Goal: Transaction & Acquisition: Purchase product/service

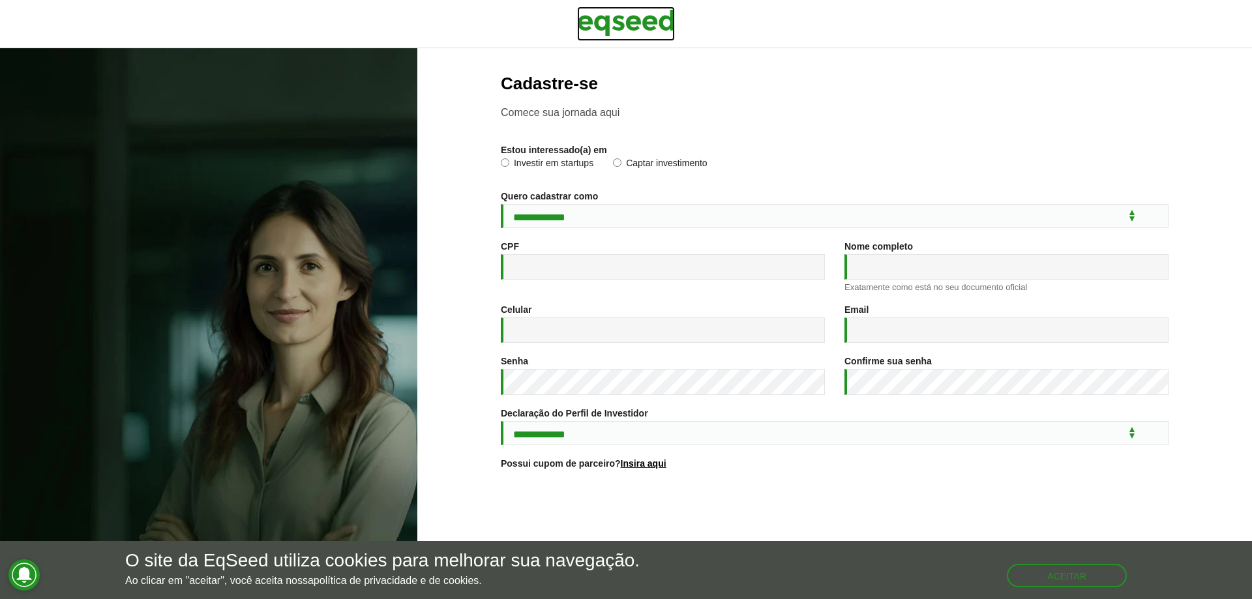
click at [625, 23] on img at bounding box center [626, 23] width 98 height 33
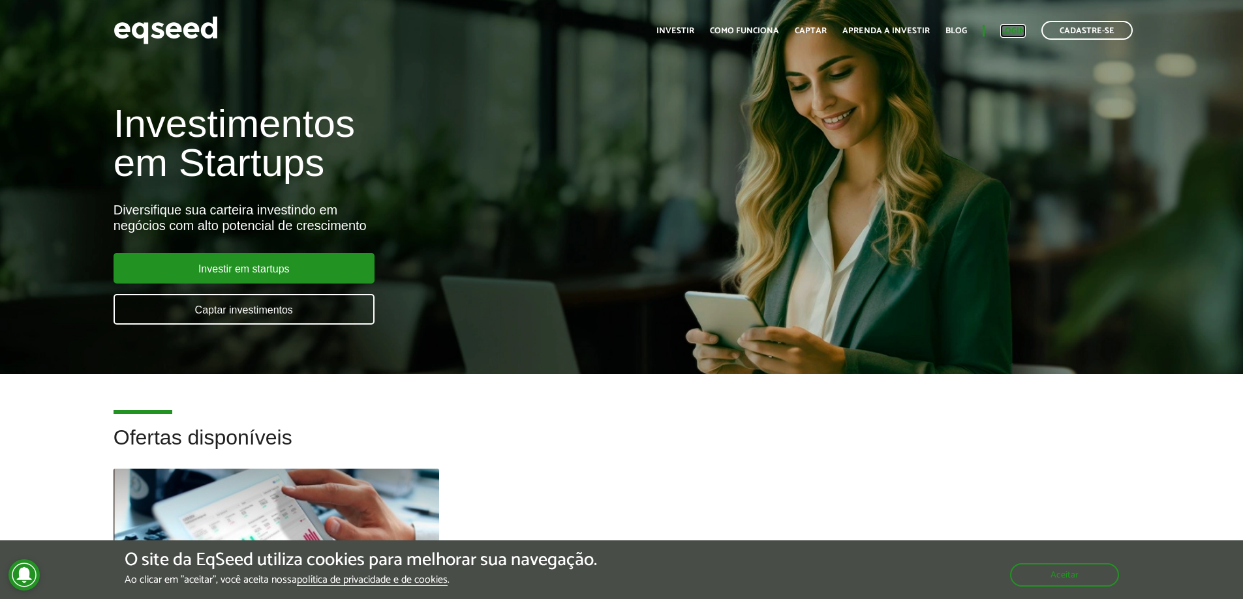
click at [1014, 31] on link "Login" at bounding box center [1012, 31] width 25 height 8
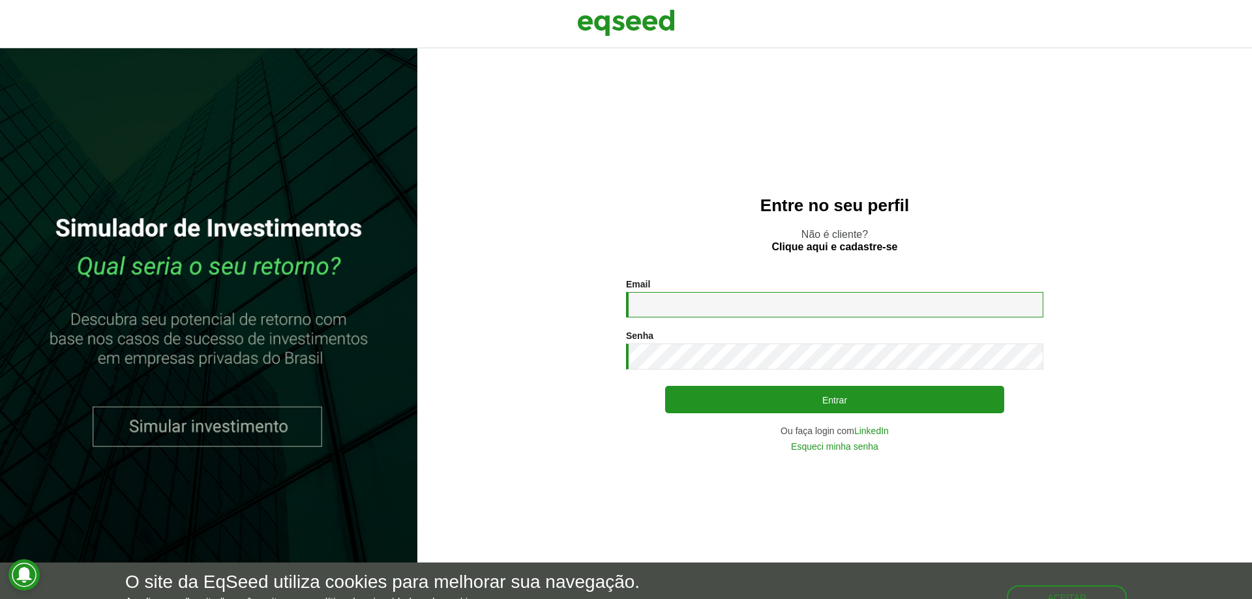
click at [708, 302] on input "Email *" at bounding box center [834, 304] width 417 height 25
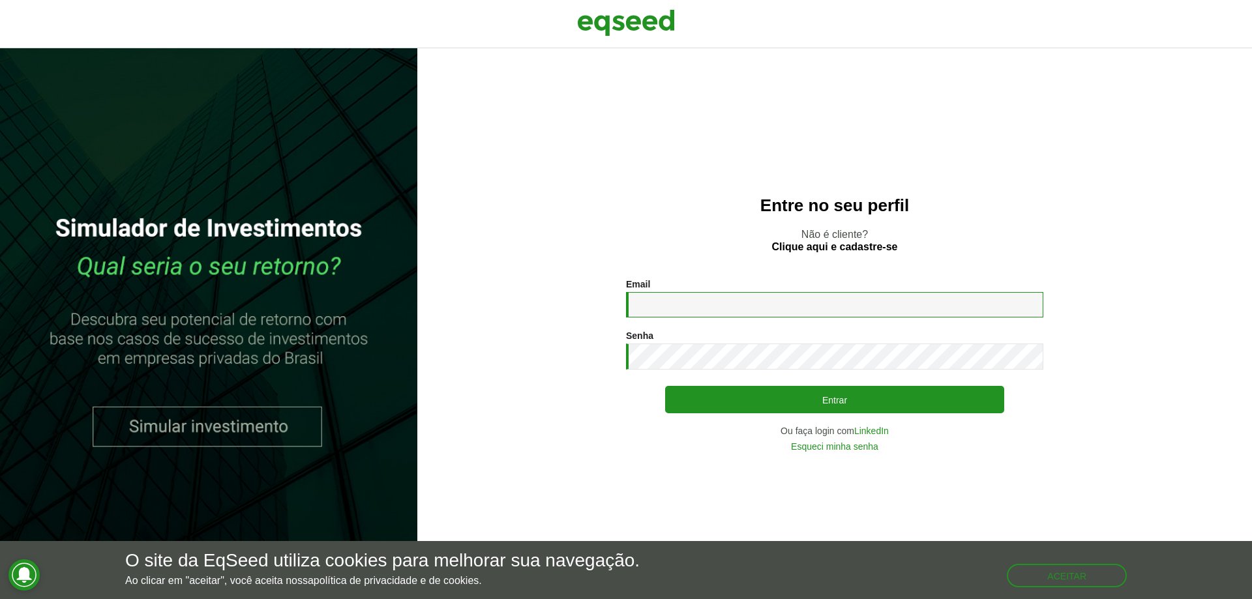
type input "**********"
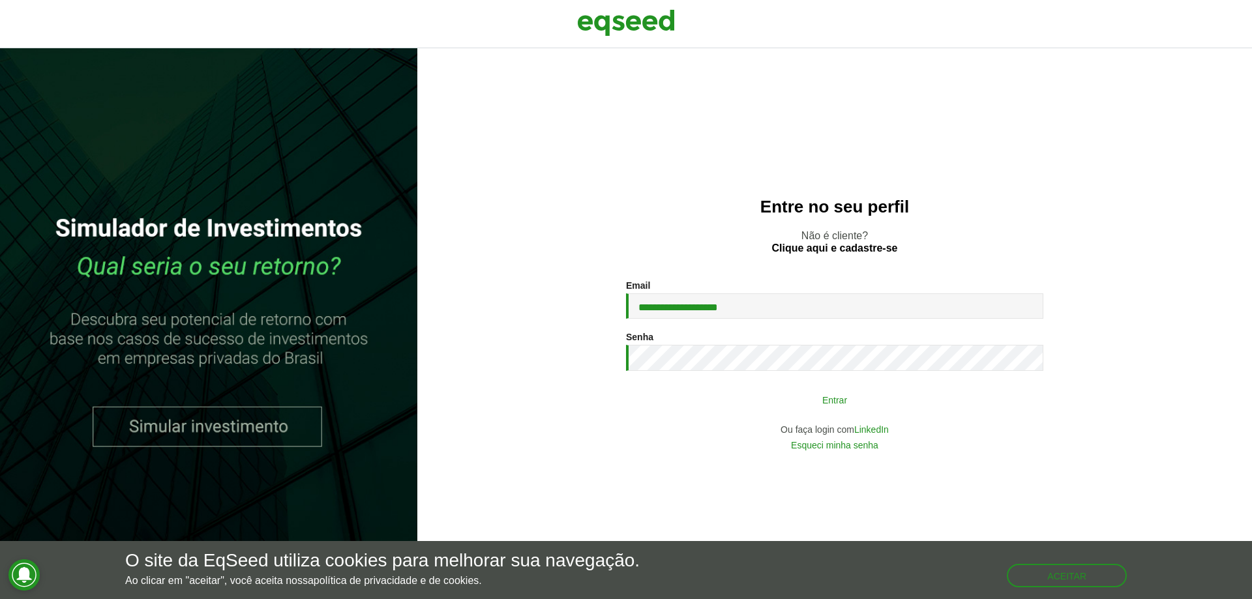
click at [791, 405] on button "Entrar" at bounding box center [834, 399] width 339 height 25
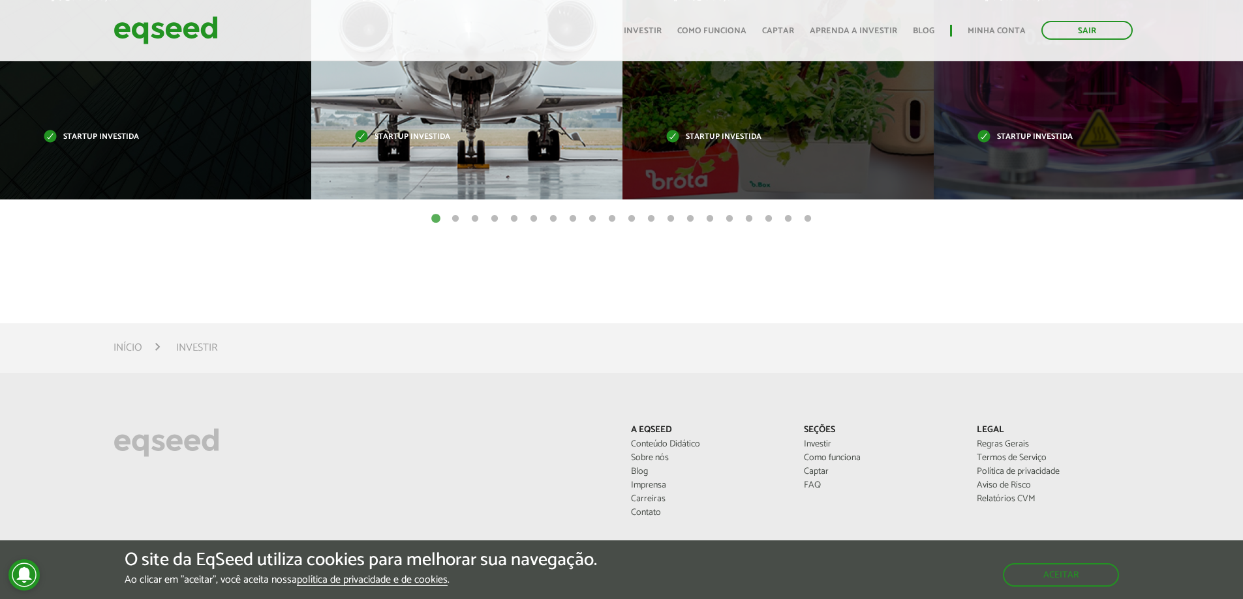
scroll to position [587, 0]
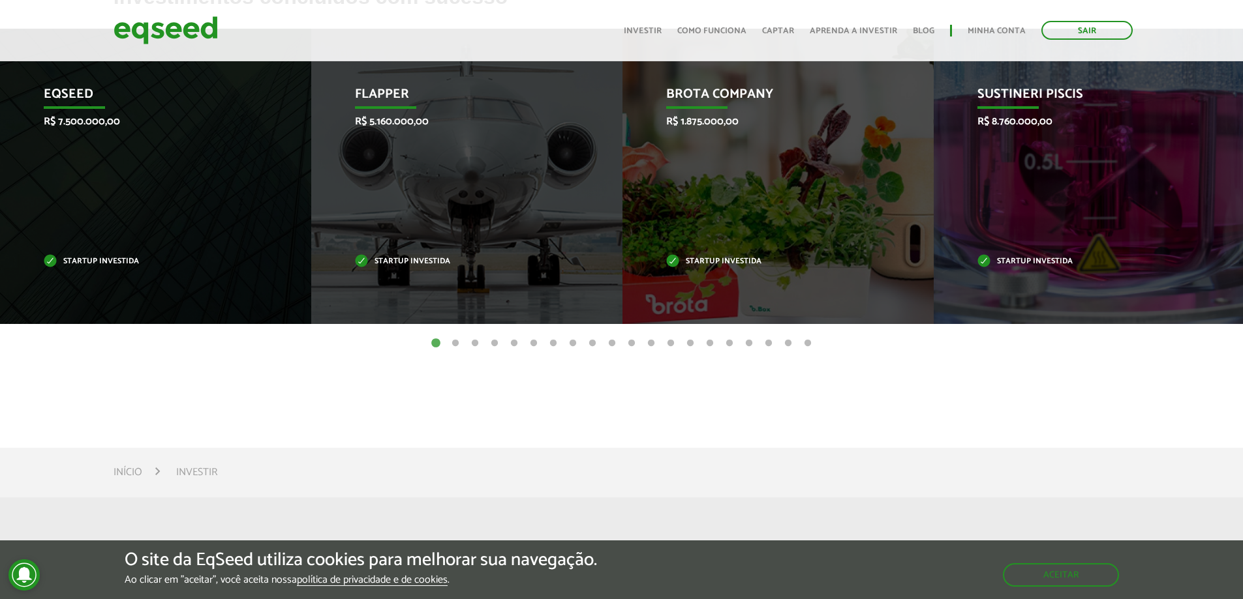
click at [453, 343] on button "2" at bounding box center [455, 343] width 13 height 13
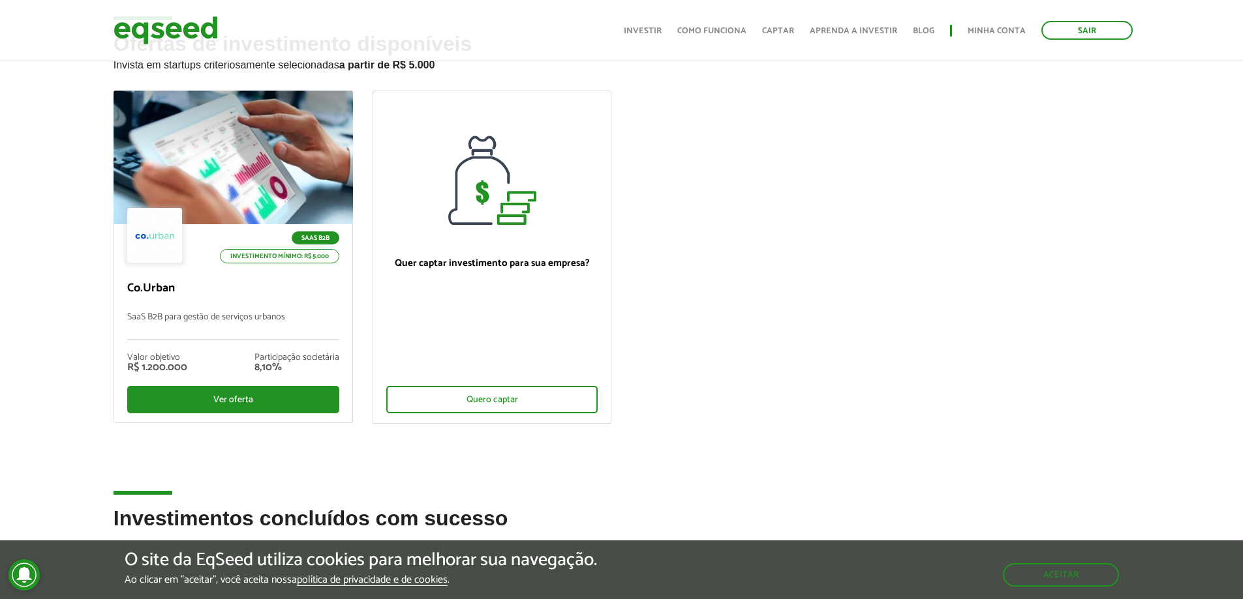
scroll to position [0, 0]
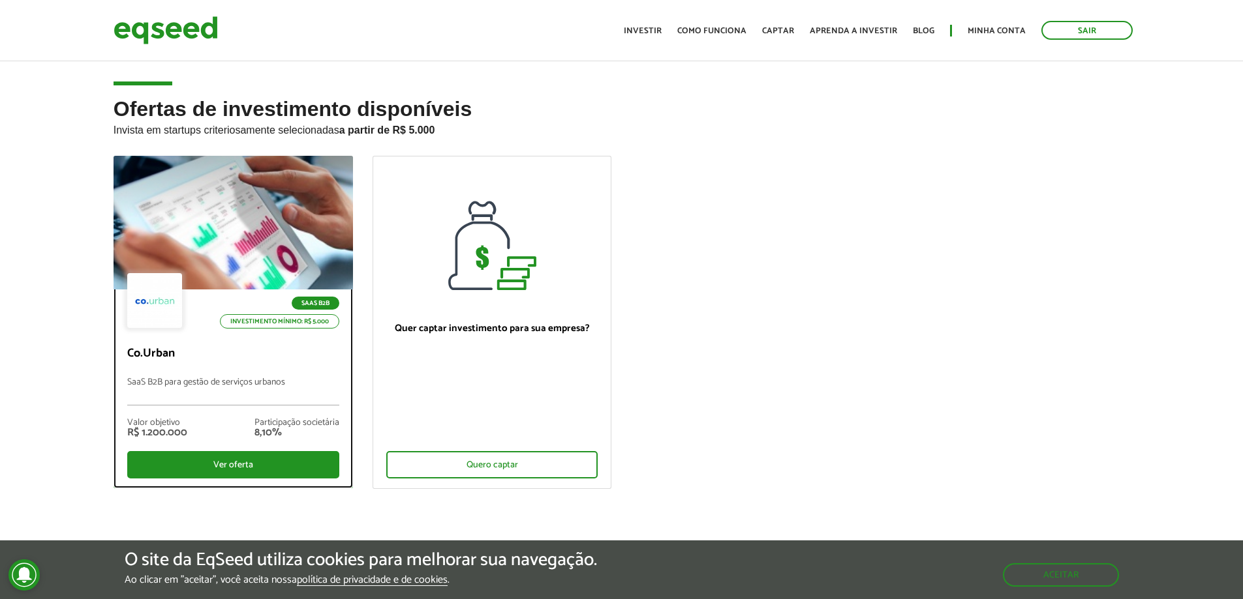
click at [288, 266] on div at bounding box center [232, 223] width 287 height 160
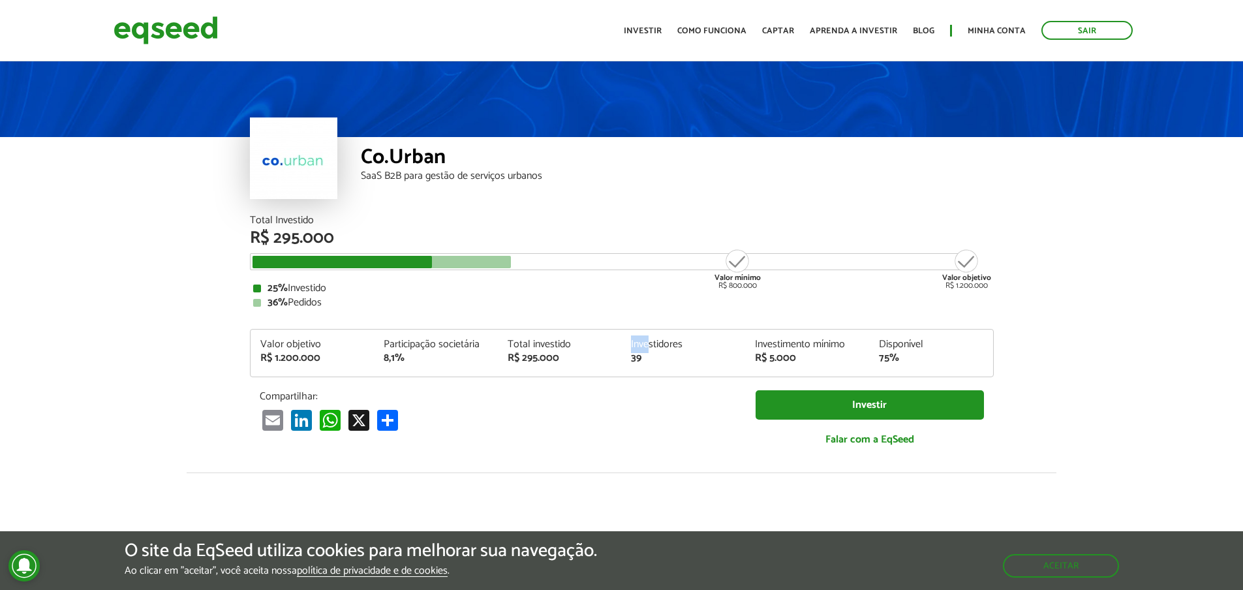
drag, startPoint x: 650, startPoint y: 352, endPoint x: 606, endPoint y: 353, distance: 44.4
click at [606, 353] on div "Valor objetivo R$ 1.200.000 Participação societária 8,1% Total investido R$ 295…" at bounding box center [621, 357] width 742 height 37
click at [594, 382] on div "Total Investido R$ 295.000 Valor mínimo R$ 800.000 Valor objetivo R$ 1.200.000 …" at bounding box center [622, 337] width 744 height 244
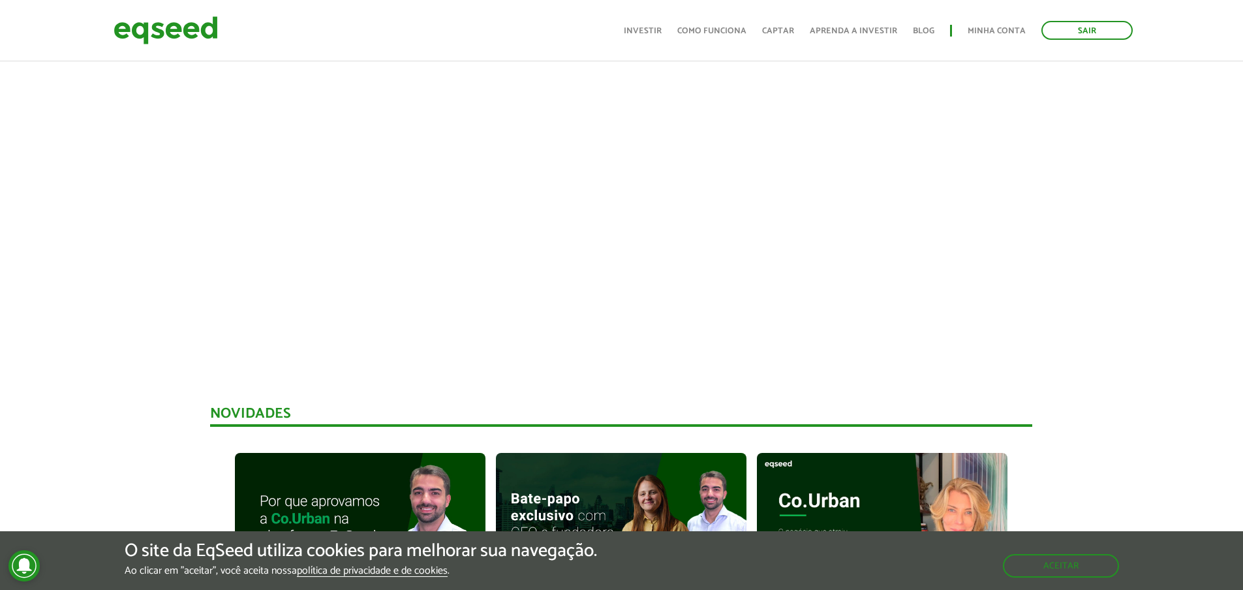
scroll to position [457, 0]
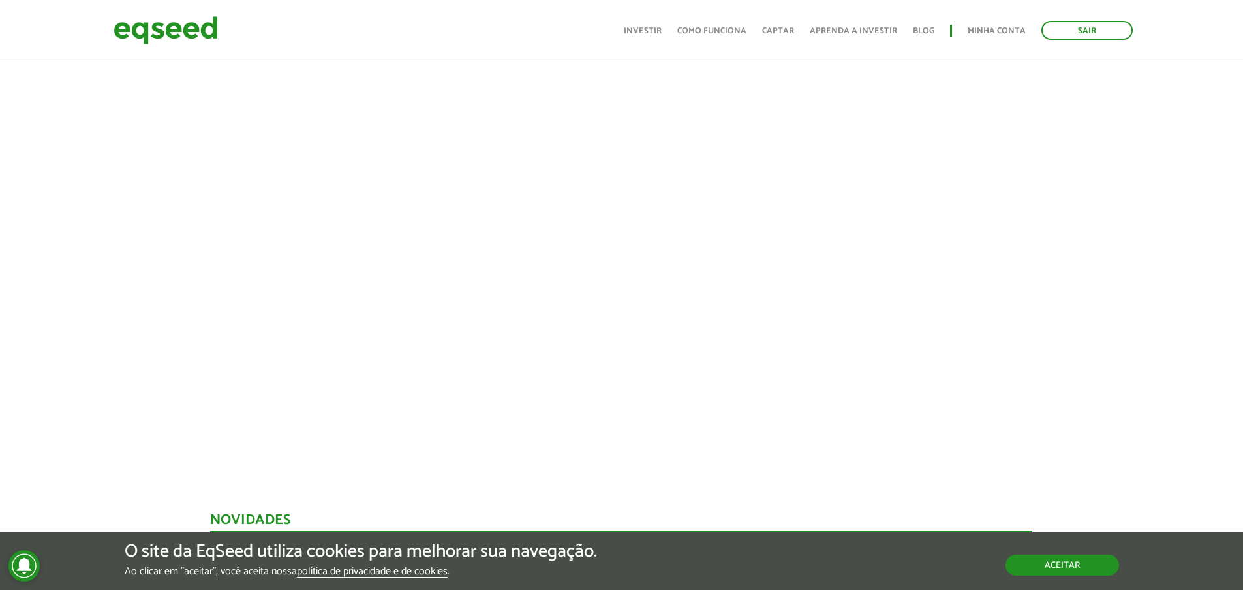
click at [1053, 565] on button "Aceitar" at bounding box center [1061, 564] width 113 height 21
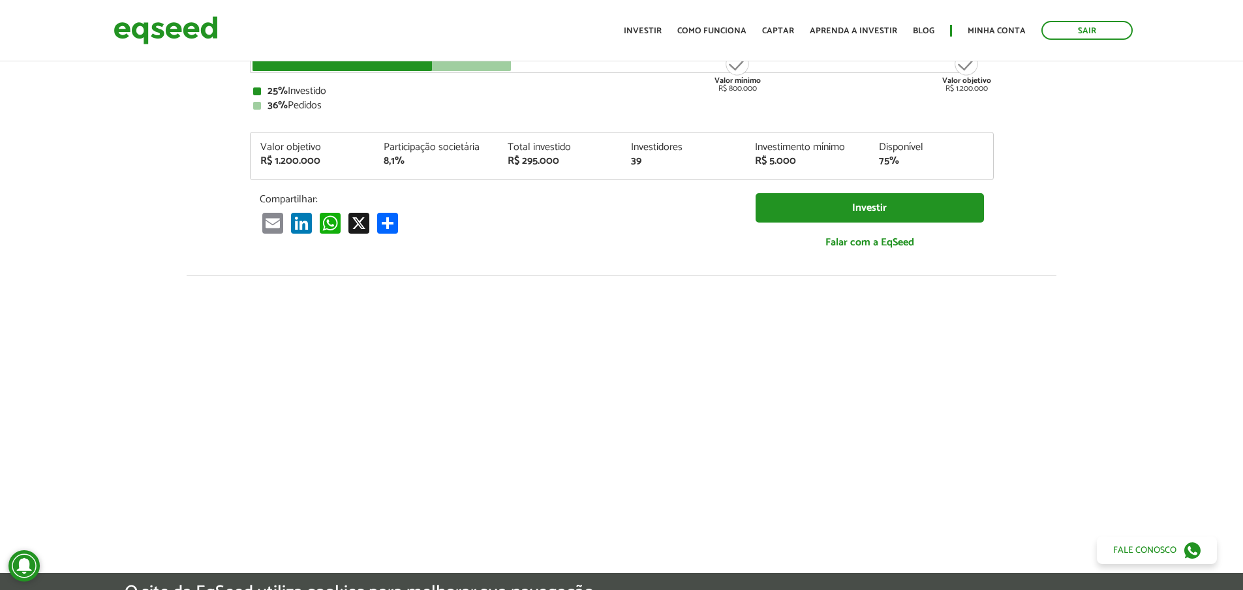
scroll to position [0, 0]
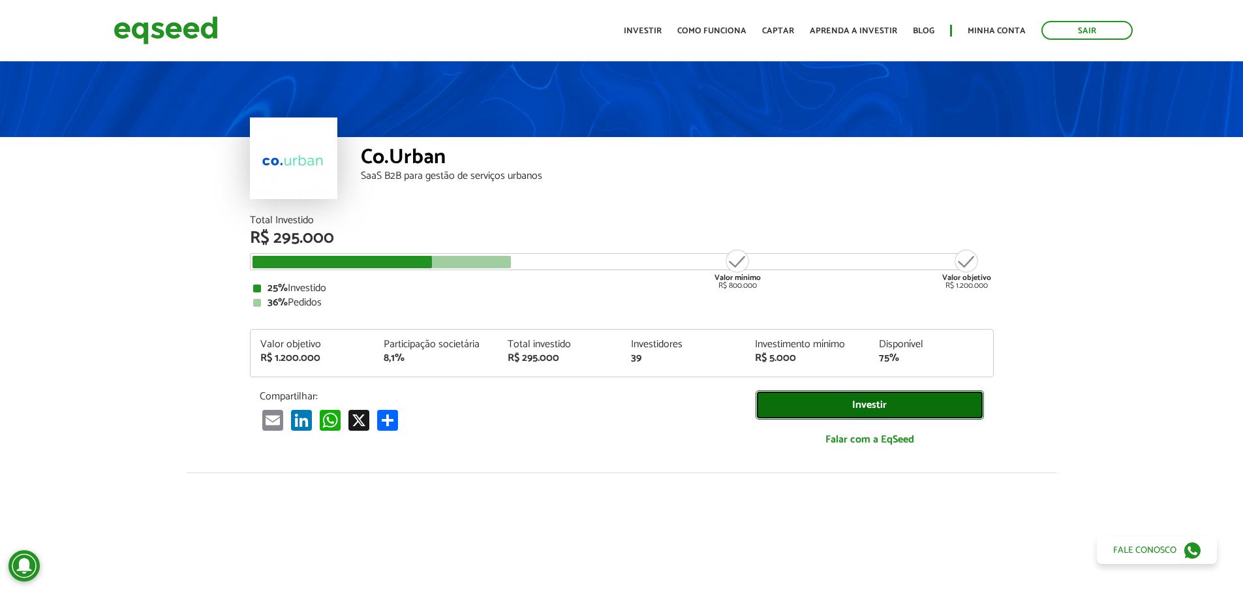
click at [886, 406] on link "Investir" at bounding box center [869, 404] width 228 height 29
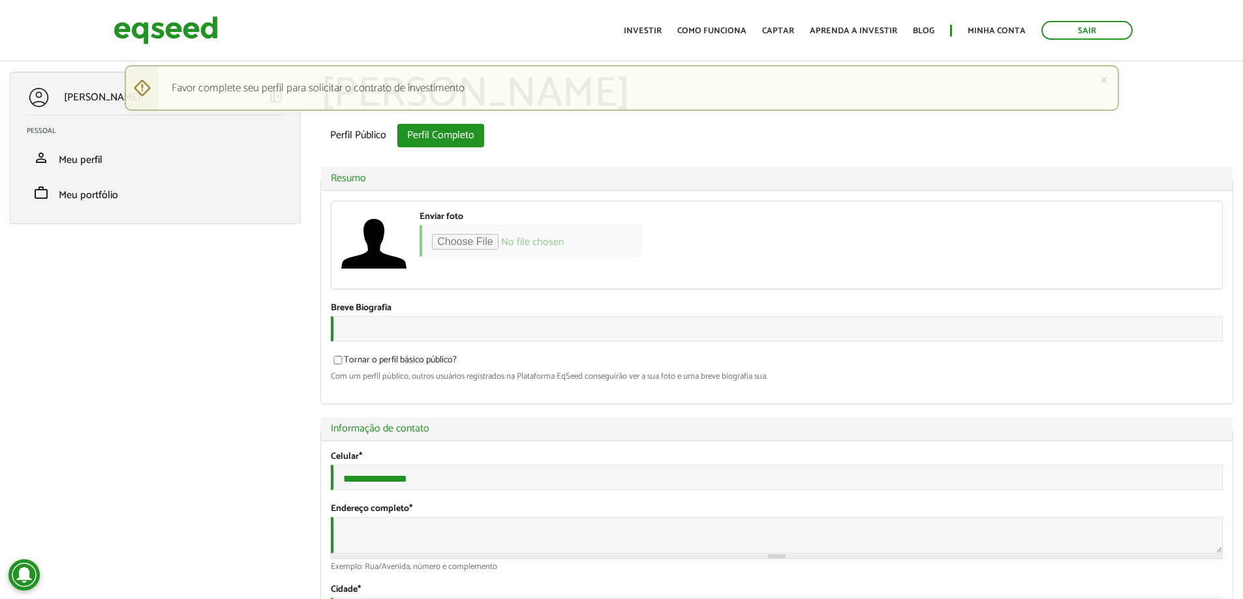
type input "**********"
click at [661, 31] on link "Investir" at bounding box center [643, 31] width 38 height 8
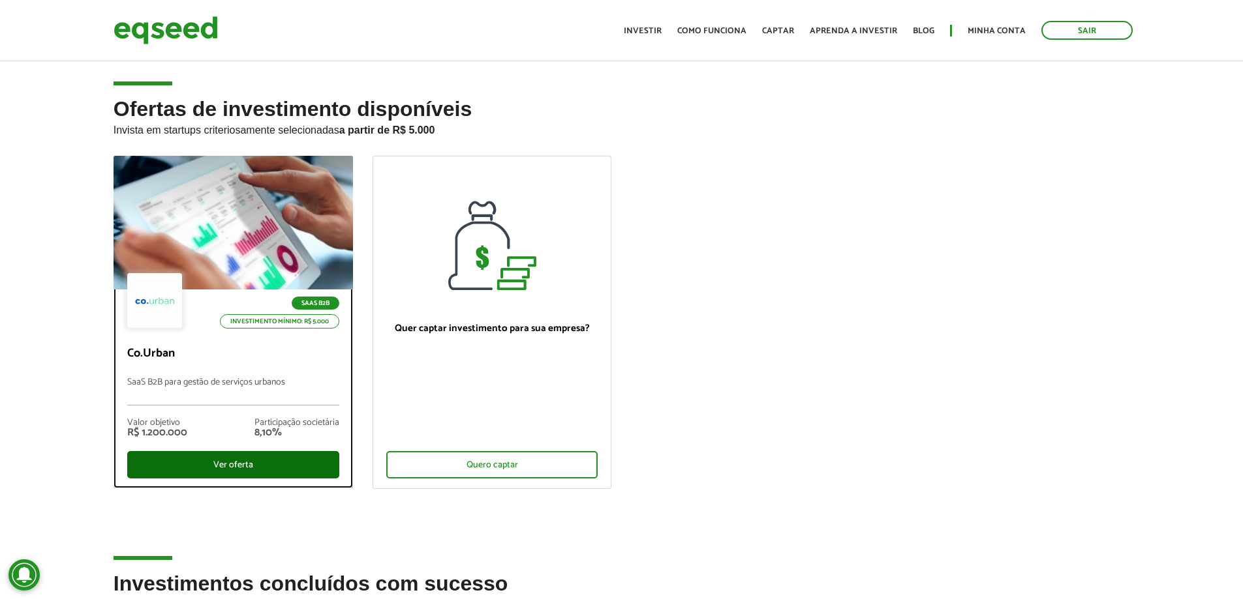
click at [271, 463] on div "Ver oferta" at bounding box center [233, 464] width 212 height 27
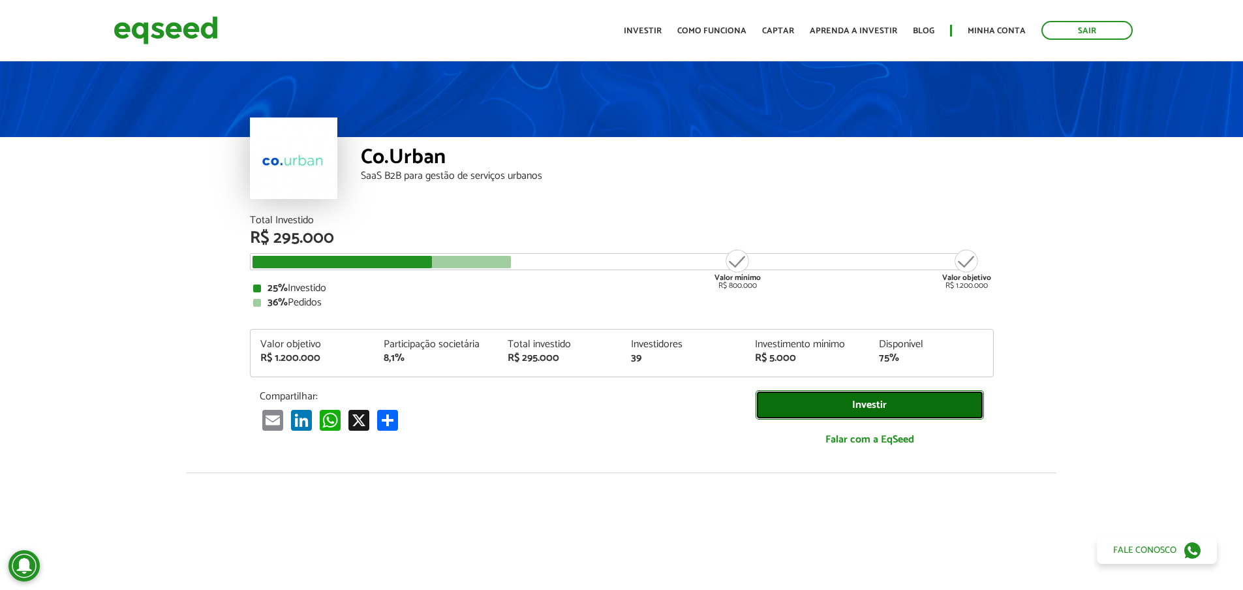
click at [896, 405] on link "Investir" at bounding box center [869, 404] width 228 height 29
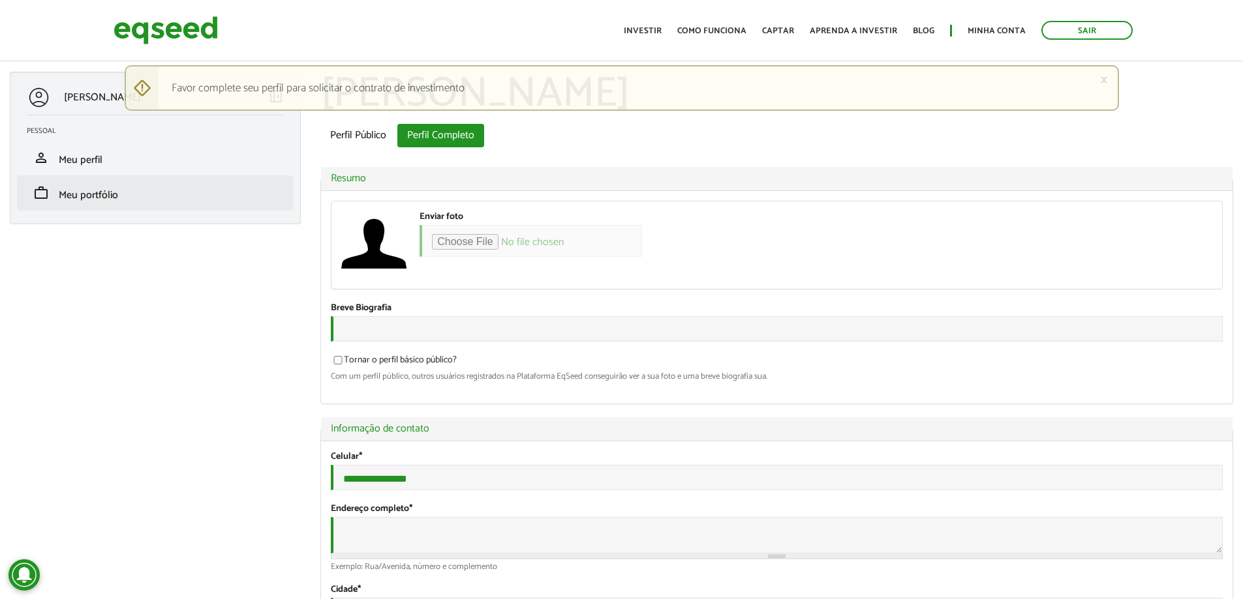
type input "**********"
click at [94, 197] on span "Meu portfólio" at bounding box center [88, 196] width 59 height 18
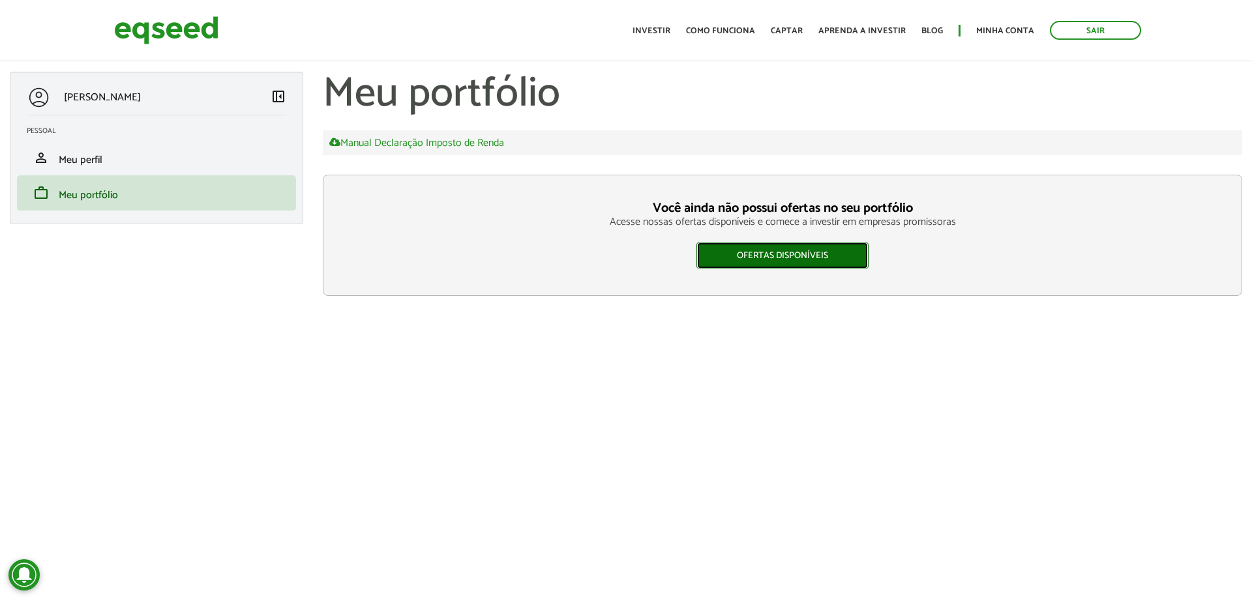
click at [824, 255] on link "Ofertas disponíveis" at bounding box center [783, 255] width 172 height 27
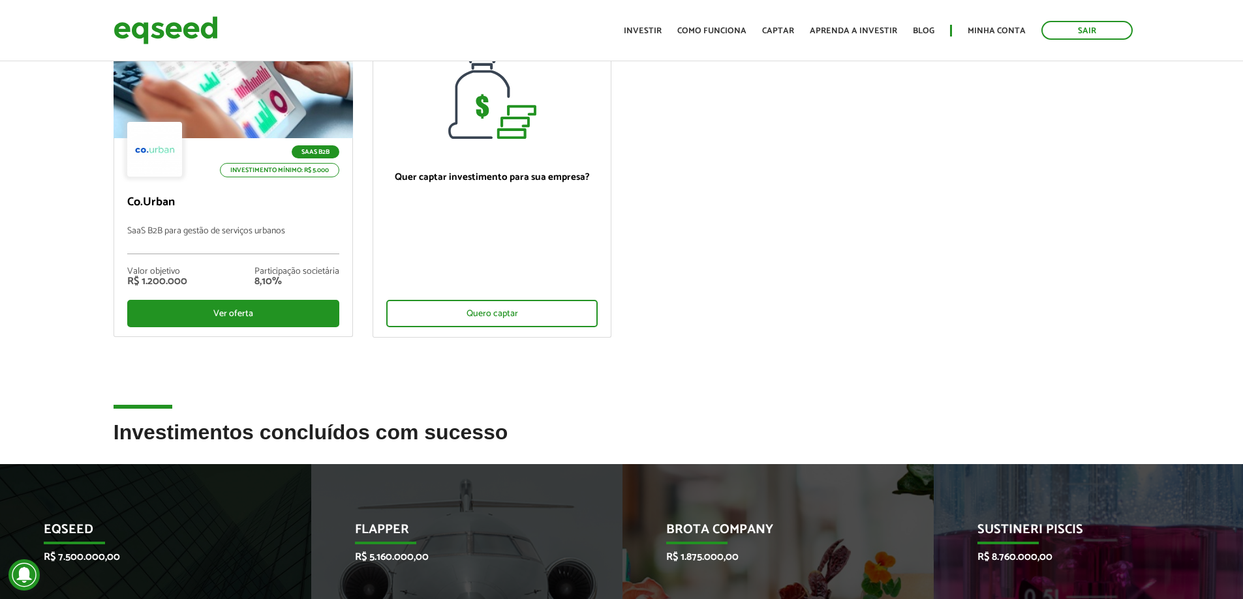
scroll to position [391, 0]
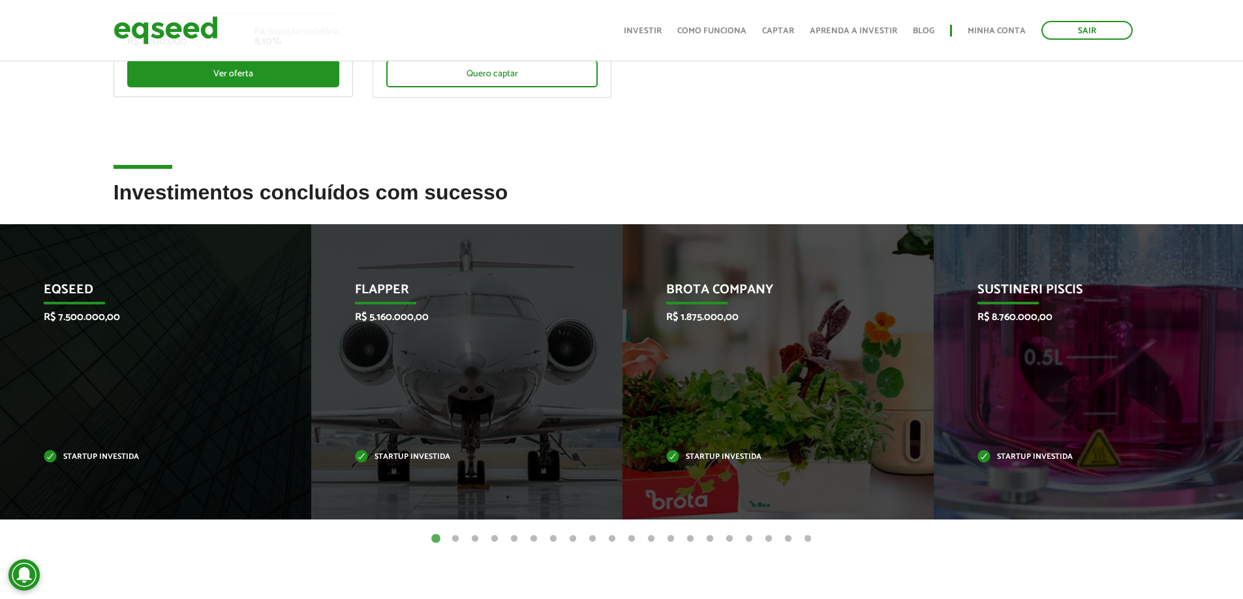
click at [457, 537] on button "2" at bounding box center [455, 539] width 13 height 13
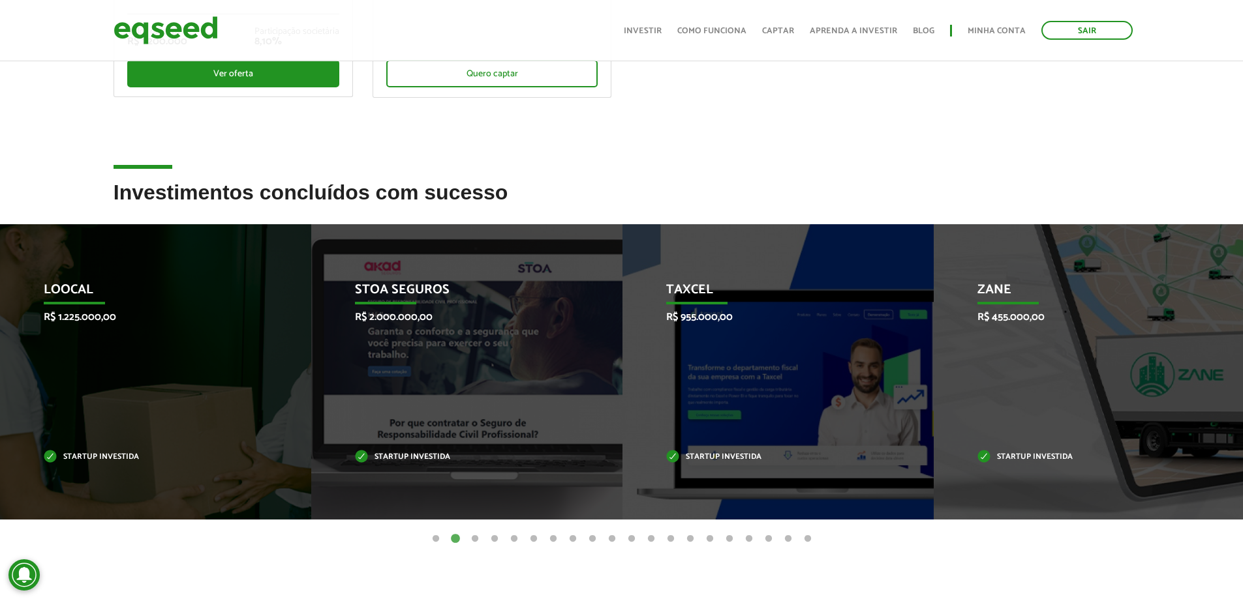
click at [478, 539] on button "3" at bounding box center [474, 539] width 13 height 13
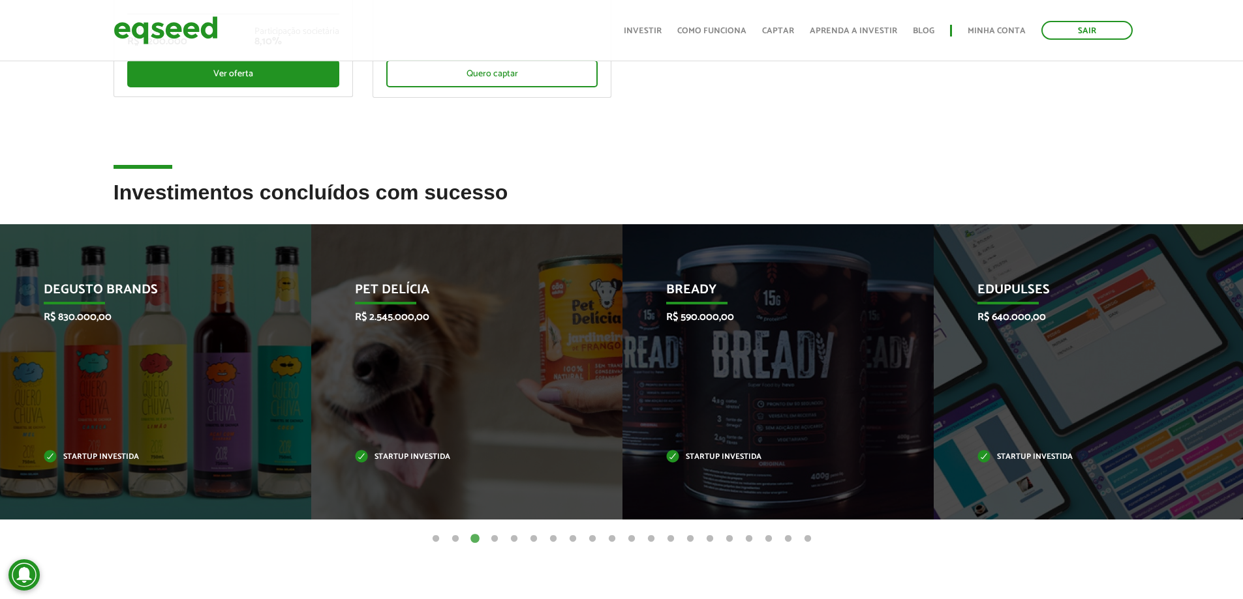
click at [494, 539] on button "4" at bounding box center [494, 539] width 13 height 13
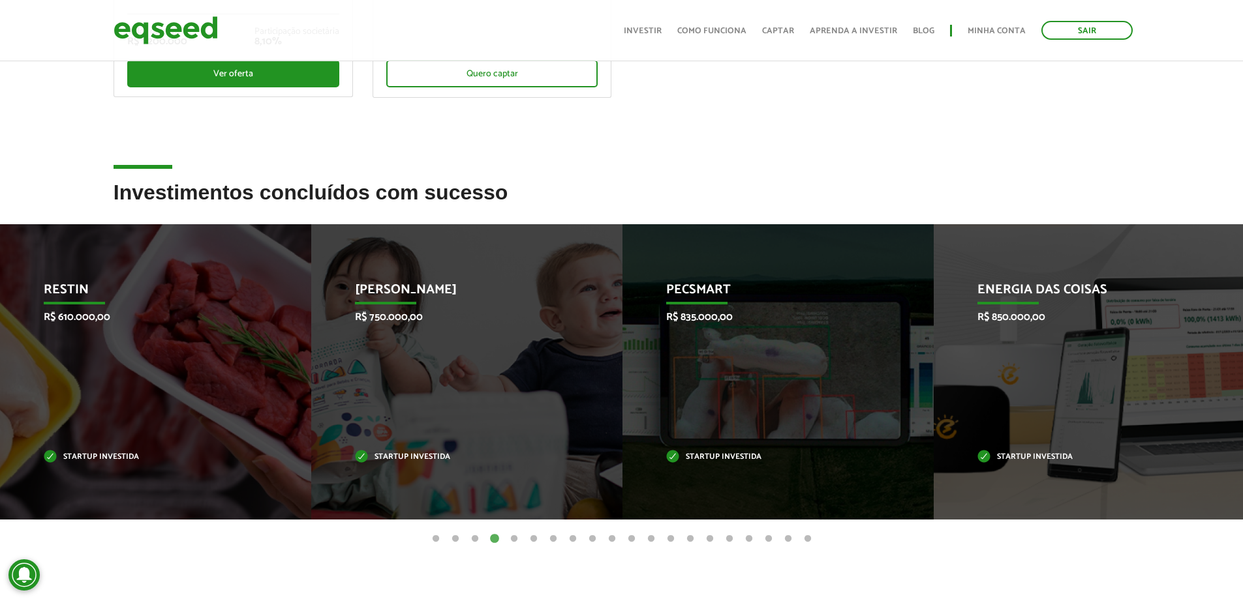
click at [511, 539] on button "5" at bounding box center [513, 539] width 13 height 13
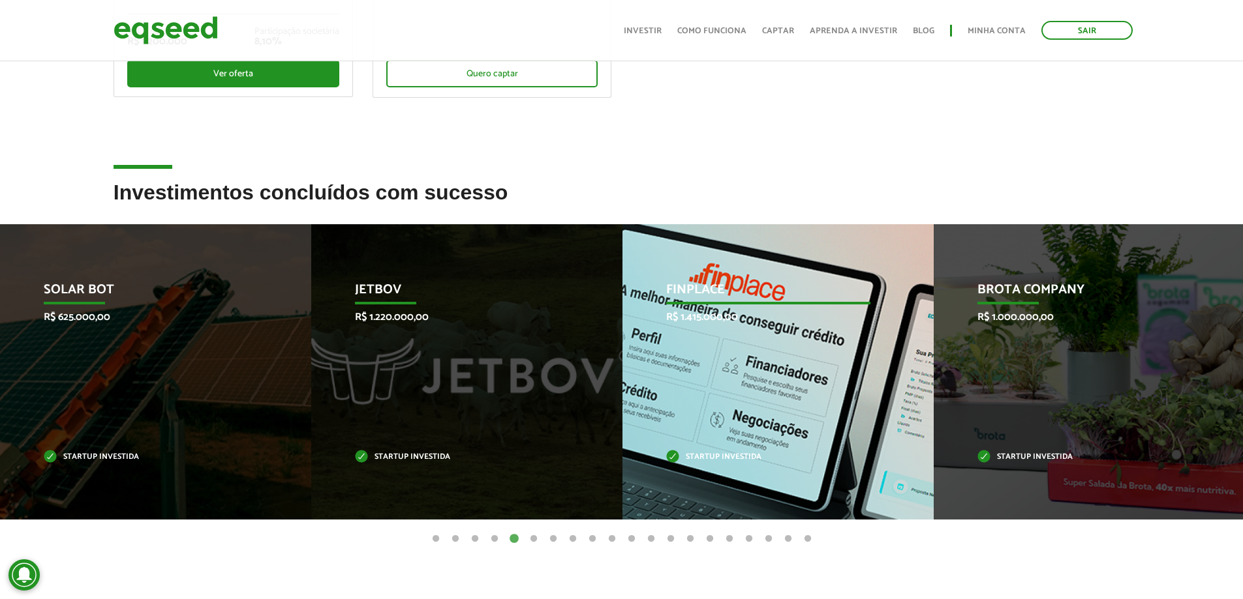
click at [754, 345] on div "Finplace R$ 1.415.000,00 Startup investida" at bounding box center [768, 371] width 292 height 295
click at [747, 277] on div "Finplace R$ 1.415.000,00 Startup investida" at bounding box center [768, 371] width 292 height 295
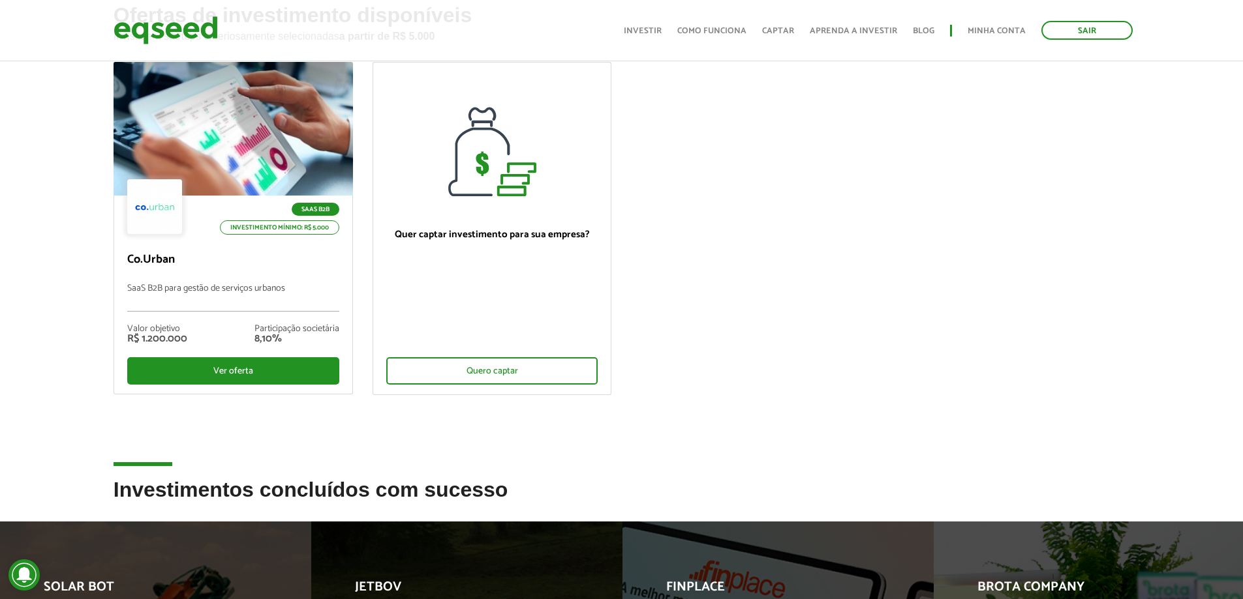
scroll to position [0, 0]
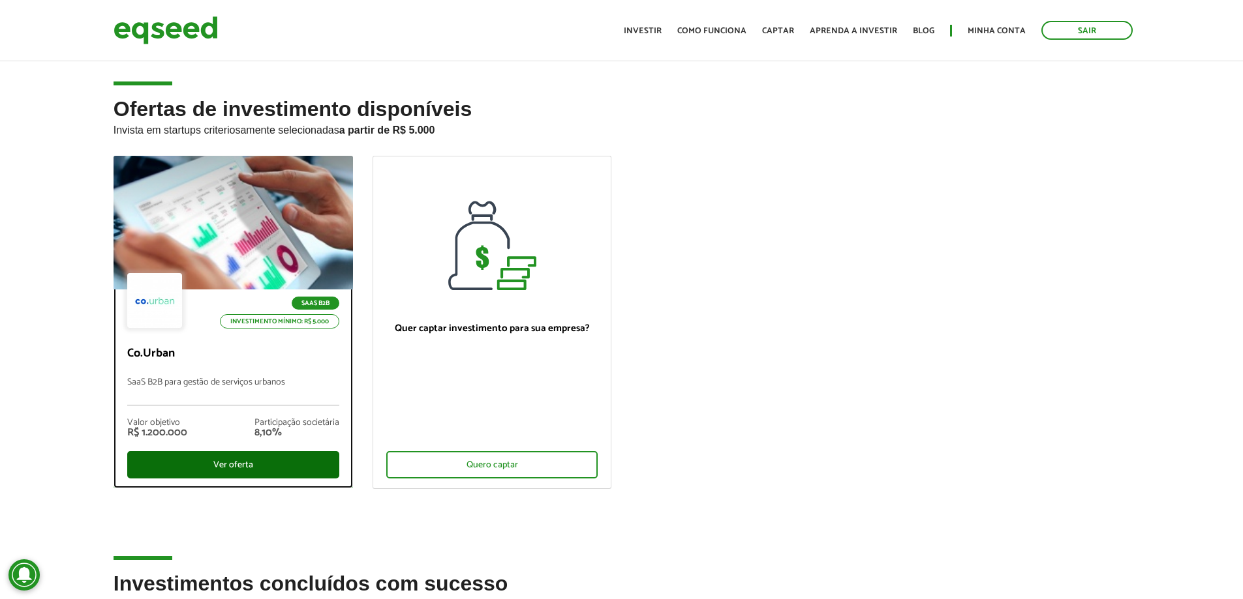
click at [256, 464] on div "Ver oferta" at bounding box center [233, 464] width 212 height 27
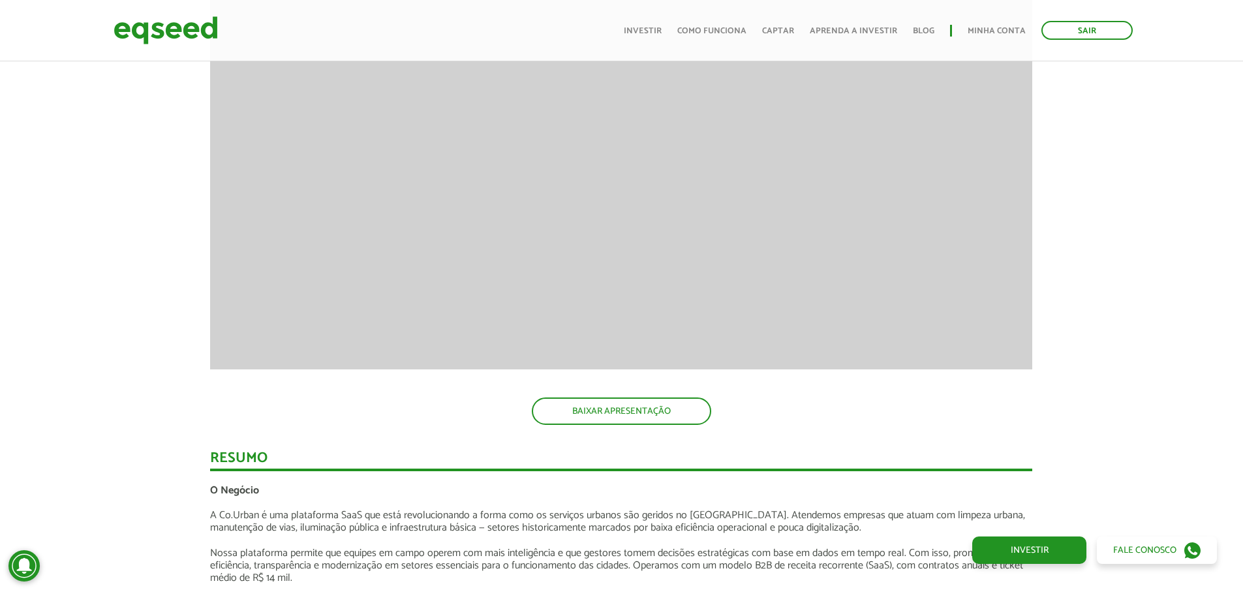
scroll to position [978, 0]
